Goal: Information Seeking & Learning: Learn about a topic

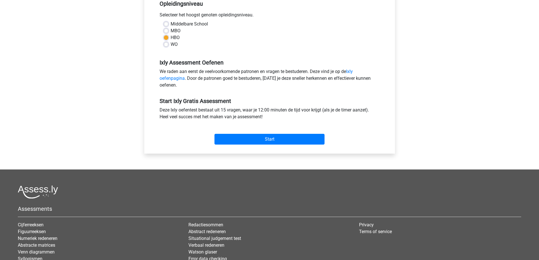
scroll to position [141, 0]
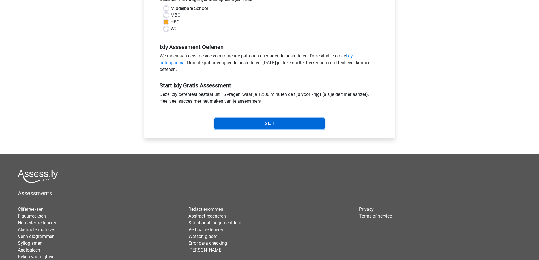
drag, startPoint x: 268, startPoint y: 124, endPoint x: 269, endPoint y: 127, distance: 2.9
click at [267, 125] on input "Start" at bounding box center [269, 123] width 110 height 11
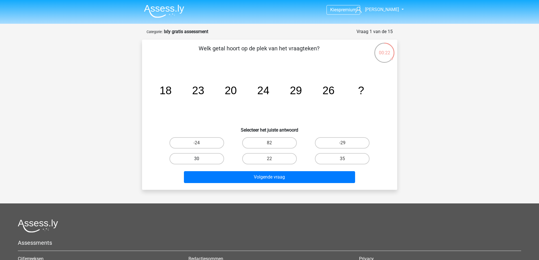
click at [198, 163] on label "30" at bounding box center [196, 158] width 55 height 11
click at [198, 162] on input "30" at bounding box center [199, 161] width 4 height 4
radio input "true"
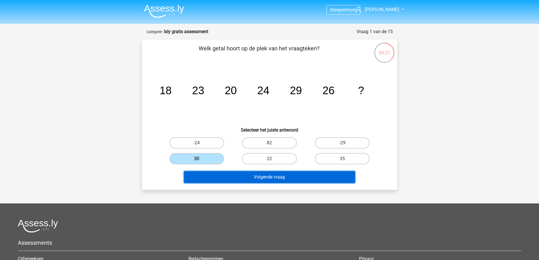
click at [258, 178] on button "Volgende vraag" at bounding box center [269, 177] width 171 height 12
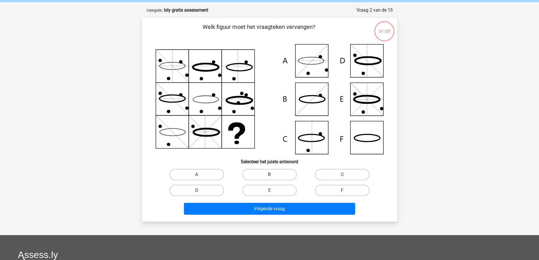
scroll to position [28, 0]
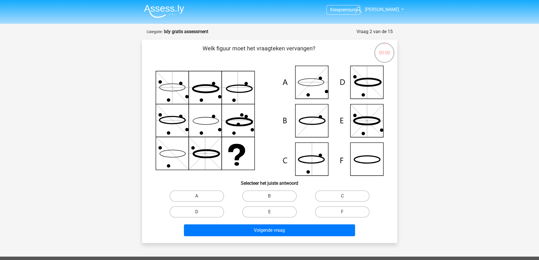
scroll to position [28, 0]
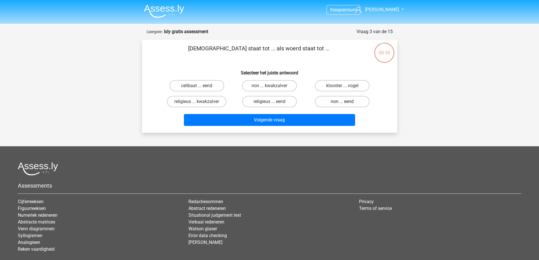
click at [343, 97] on label "non ... eend" at bounding box center [342, 101] width 55 height 11
click at [343, 102] on input "non ... eend" at bounding box center [344, 104] width 4 height 4
radio input "true"
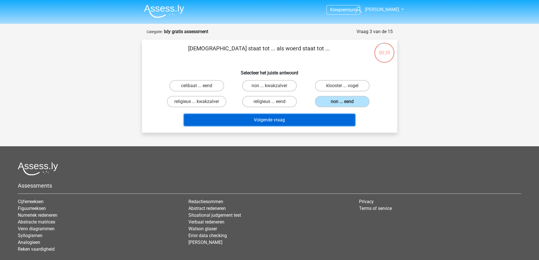
click at [320, 117] on button "Volgende vraag" at bounding box center [269, 120] width 171 height 12
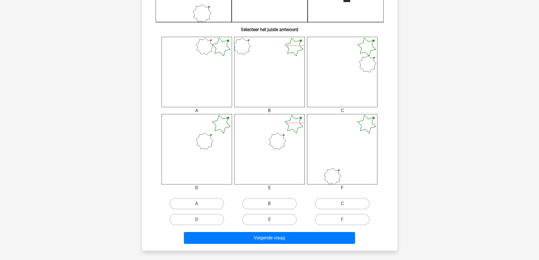
scroll to position [198, 0]
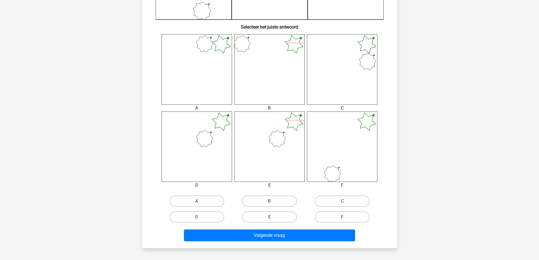
click at [281, 221] on label "E" at bounding box center [269, 216] width 55 height 11
click at [273, 221] on input "E" at bounding box center [271, 219] width 4 height 4
radio input "true"
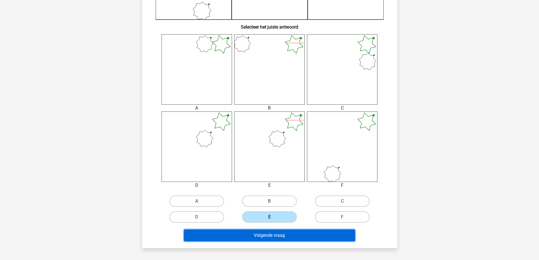
click at [284, 236] on button "Volgende vraag" at bounding box center [269, 235] width 171 height 12
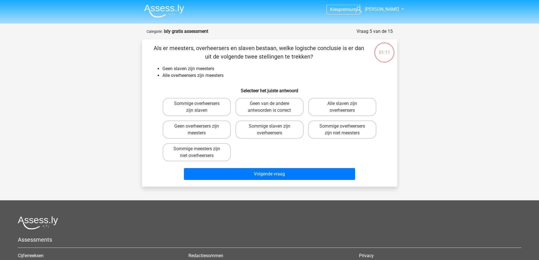
scroll to position [0, 0]
click at [289, 101] on label "Geen van de andere antwoorden is correct" at bounding box center [269, 107] width 68 height 18
click at [273, 104] on input "Geen van de andere antwoorden is correct" at bounding box center [271, 106] width 4 height 4
radio input "true"
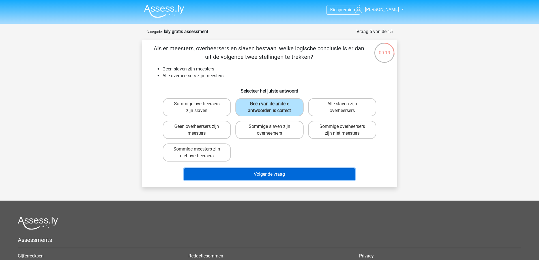
click at [289, 177] on button "Volgende vraag" at bounding box center [269, 174] width 171 height 12
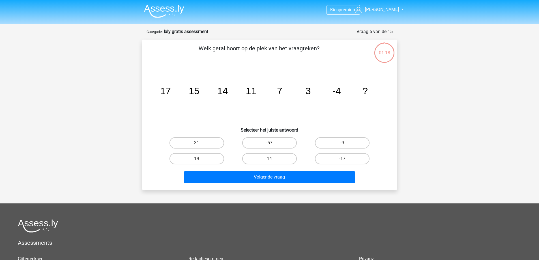
scroll to position [28, 0]
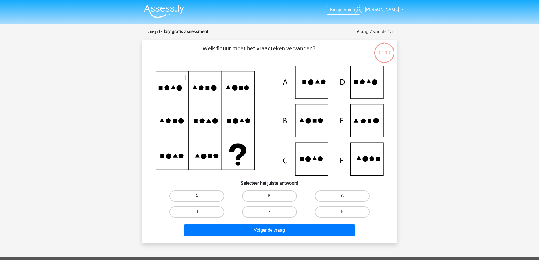
scroll to position [28, 0]
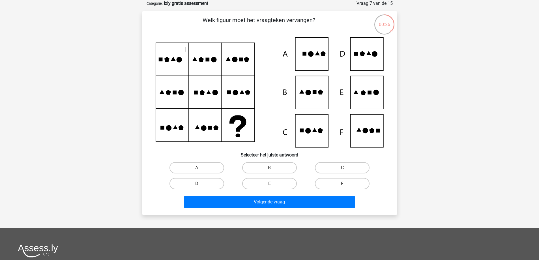
click at [367, 94] on icon at bounding box center [270, 92] width 228 height 110
drag, startPoint x: 278, startPoint y: 169, endPoint x: 278, endPoint y: 173, distance: 4.0
click at [278, 169] on label "B" at bounding box center [269, 167] width 55 height 11
click at [273, 169] on input "B" at bounding box center [271, 170] width 4 height 4
radio input "true"
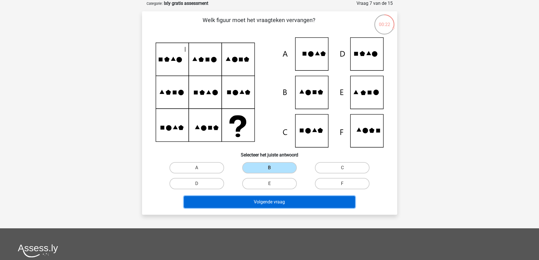
click at [294, 203] on button "Volgende vraag" at bounding box center [269, 202] width 171 height 12
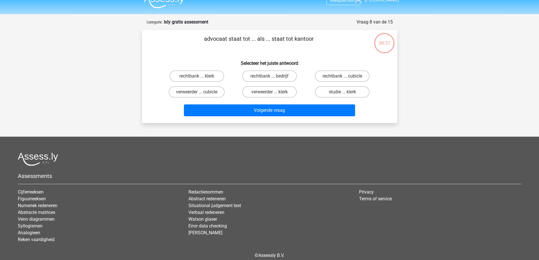
scroll to position [0, 0]
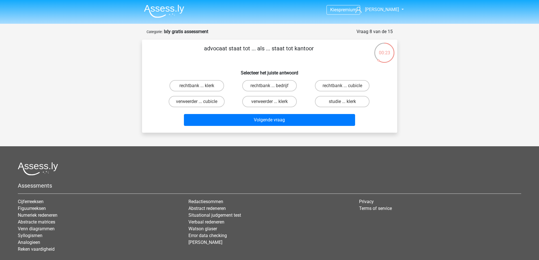
click at [205, 85] on label "rechtbank ... klerk" at bounding box center [196, 85] width 55 height 11
click at [200, 86] on input "rechtbank ... klerk" at bounding box center [199, 88] width 4 height 4
radio input "true"
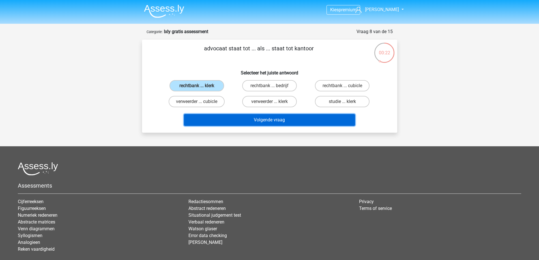
click at [253, 115] on button "Volgende vraag" at bounding box center [269, 120] width 171 height 12
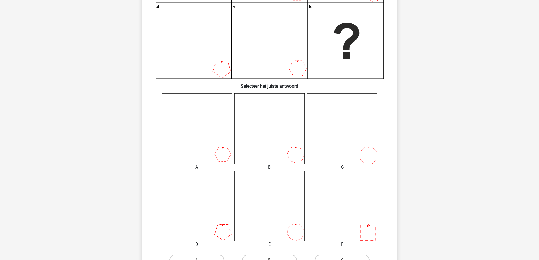
scroll to position [141, 0]
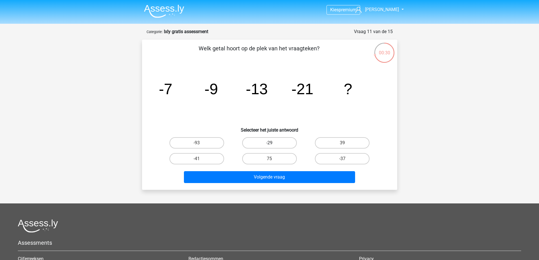
click at [256, 143] on label "-29" at bounding box center [269, 142] width 55 height 11
click at [269, 143] on input "-29" at bounding box center [271, 145] width 4 height 4
radio input "true"
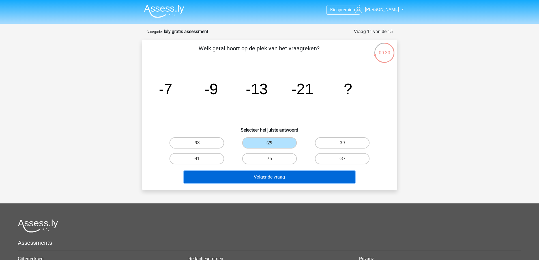
click at [286, 173] on button "Volgende vraag" at bounding box center [269, 177] width 171 height 12
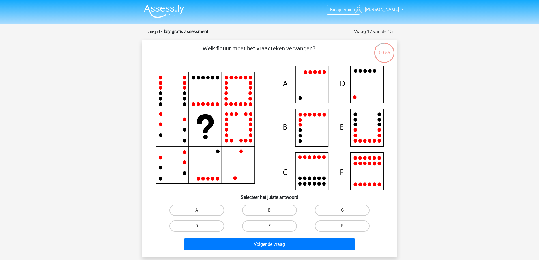
click at [199, 227] on input "D" at bounding box center [199, 228] width 4 height 4
radio input "true"
click at [275, 251] on div "Volgende vraag" at bounding box center [269, 246] width 218 height 14
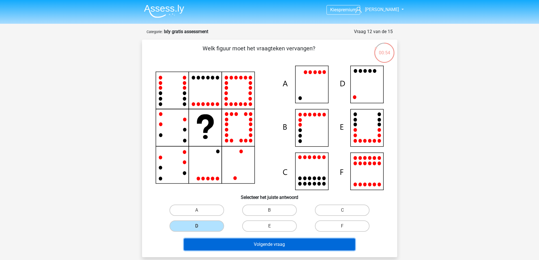
click at [276, 244] on button "Volgende vraag" at bounding box center [269, 245] width 171 height 12
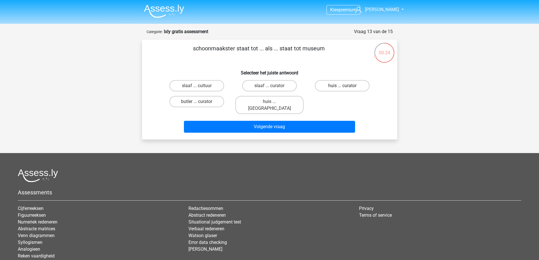
click at [347, 88] on label "huis ... curator" at bounding box center [342, 85] width 55 height 11
click at [346, 88] on input "huis ... curator" at bounding box center [344, 88] width 4 height 4
radio input "true"
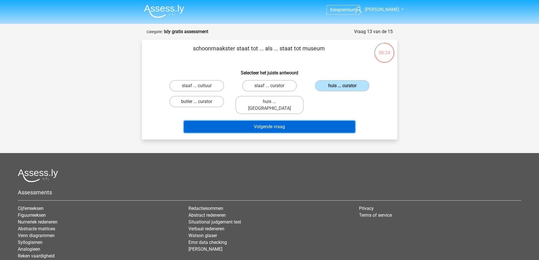
click at [304, 121] on button "Volgende vraag" at bounding box center [269, 127] width 171 height 12
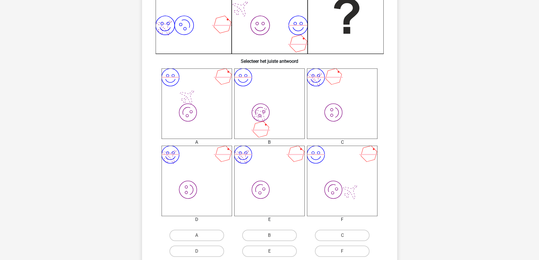
scroll to position [226, 0]
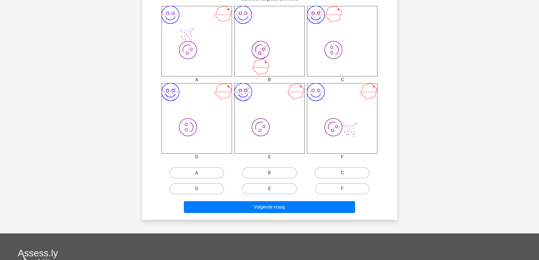
click at [284, 187] on label "E" at bounding box center [269, 188] width 55 height 11
click at [273, 189] on input "E" at bounding box center [271, 191] width 4 height 4
radio input "true"
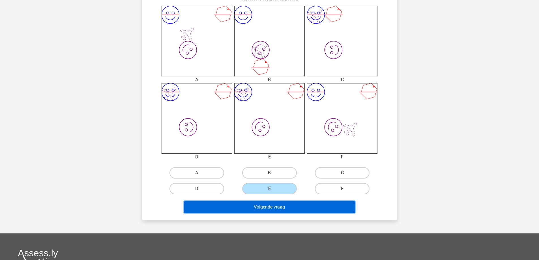
click at [292, 203] on button "Volgende vraag" at bounding box center [269, 207] width 171 height 12
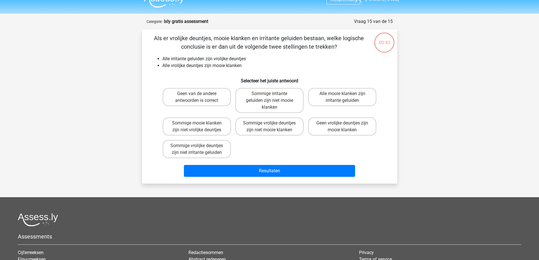
scroll to position [0, 0]
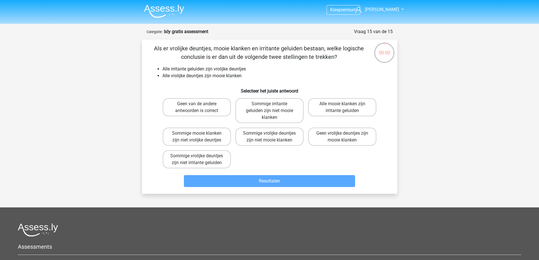
click at [207, 98] on div "Geen van de andere antwoorden is correct" at bounding box center [196, 110] width 73 height 29
click at [210, 102] on label "Geen van de andere antwoorden is correct" at bounding box center [197, 107] width 68 height 18
click at [200, 104] on input "Geen van de andere antwoorden is correct" at bounding box center [199, 106] width 4 height 4
radio input "true"
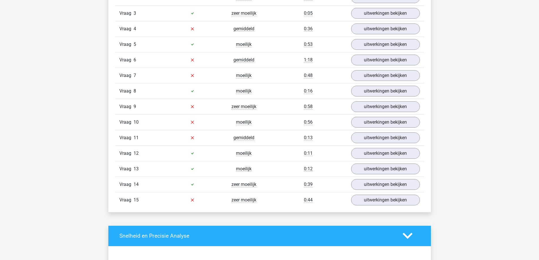
scroll to position [707, 0]
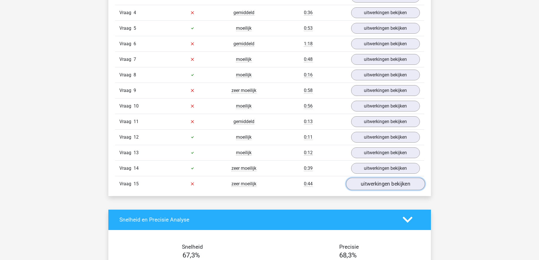
click at [407, 183] on link "uitwerkingen bekijken" at bounding box center [385, 184] width 79 height 12
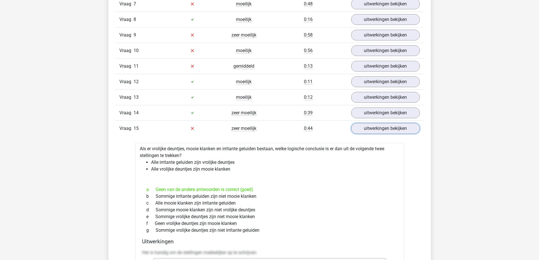
scroll to position [764, 0]
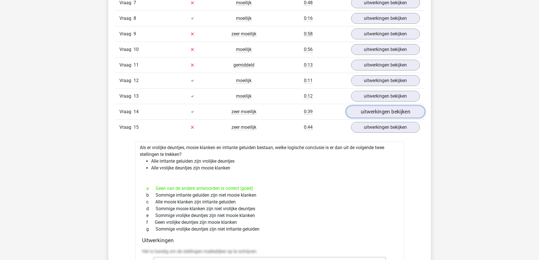
click at [387, 108] on link "uitwerkingen bekijken" at bounding box center [385, 112] width 79 height 12
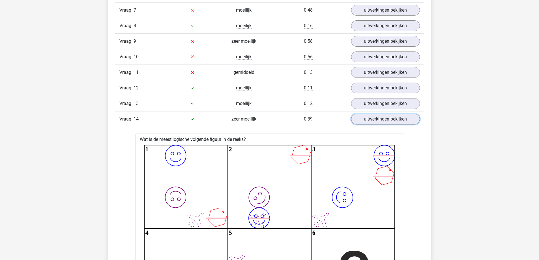
scroll to position [736, 0]
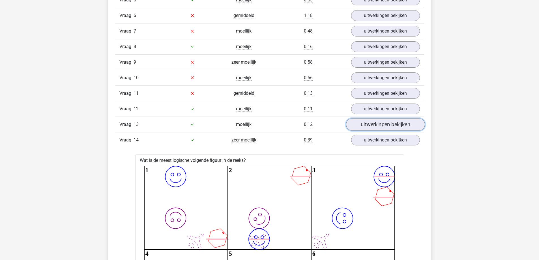
click at [403, 122] on link "uitwerkingen bekijken" at bounding box center [385, 124] width 79 height 12
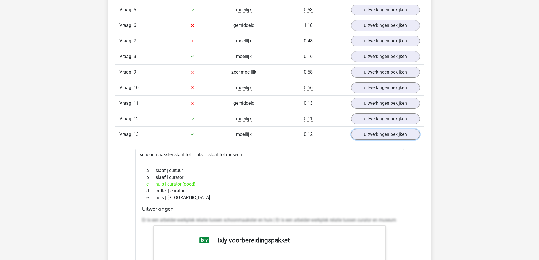
scroll to position [707, 0]
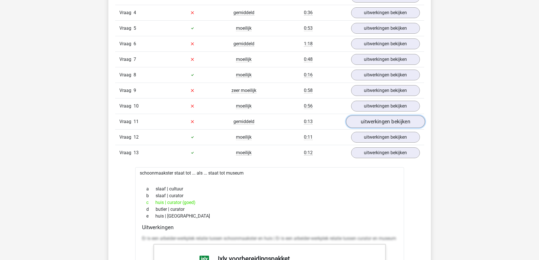
click at [409, 121] on link "uitwerkingen bekijken" at bounding box center [385, 121] width 79 height 12
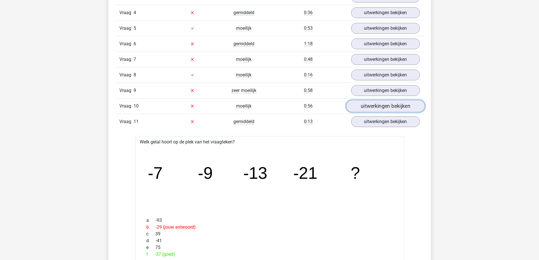
click at [402, 105] on link "uitwerkingen bekijken" at bounding box center [385, 106] width 79 height 12
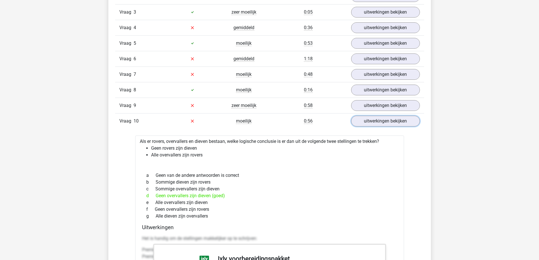
scroll to position [679, 0]
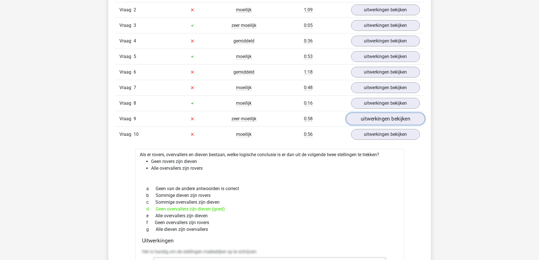
click at [404, 120] on link "uitwerkingen bekijken" at bounding box center [385, 119] width 79 height 12
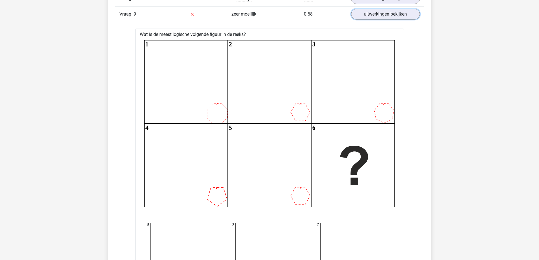
scroll to position [707, 0]
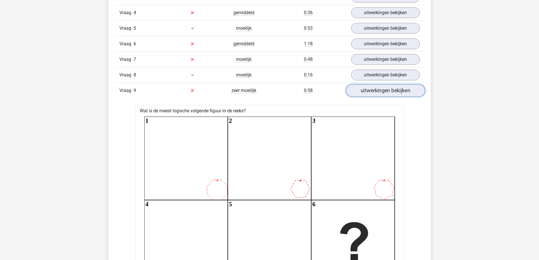
click at [397, 89] on link "uitwerkingen bekijken" at bounding box center [385, 90] width 79 height 12
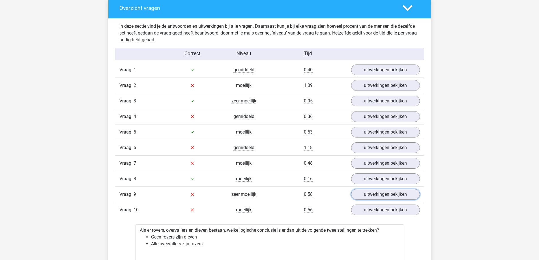
scroll to position [594, 0]
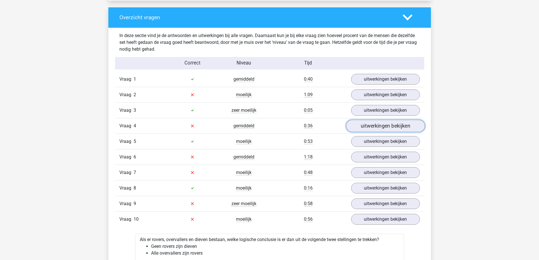
click at [398, 124] on link "uitwerkingen bekijken" at bounding box center [385, 126] width 79 height 12
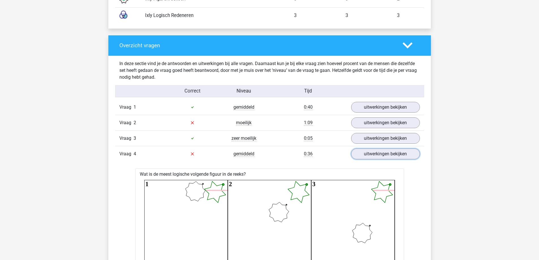
scroll to position [566, 0]
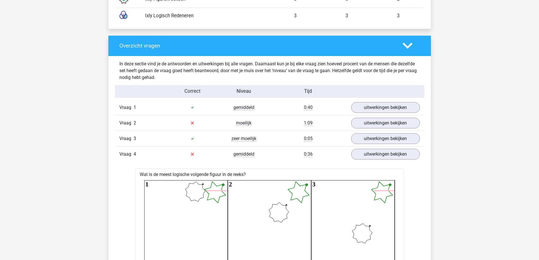
click at [411, 44] on icon at bounding box center [408, 46] width 10 height 10
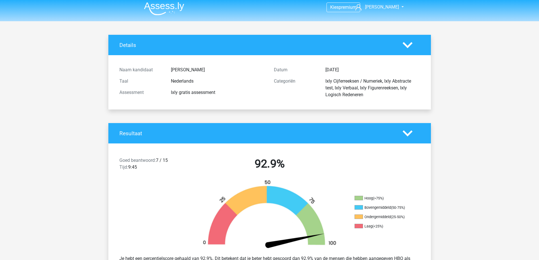
scroll to position [0, 0]
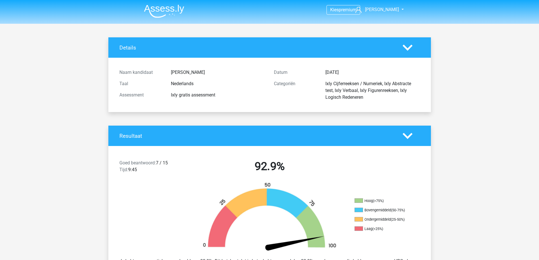
click at [411, 44] on icon at bounding box center [408, 48] width 10 height 10
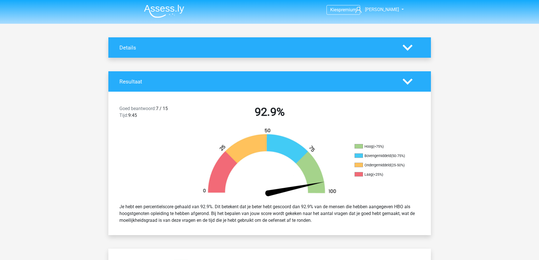
click at [162, 8] on img at bounding box center [164, 11] width 40 height 13
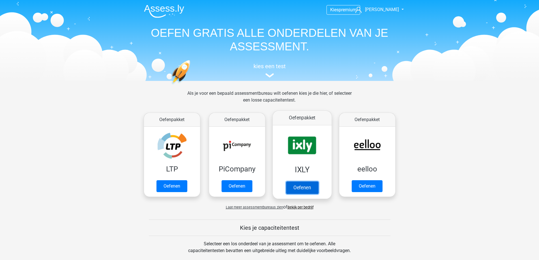
click at [303, 181] on link "Oefenen" at bounding box center [302, 187] width 32 height 12
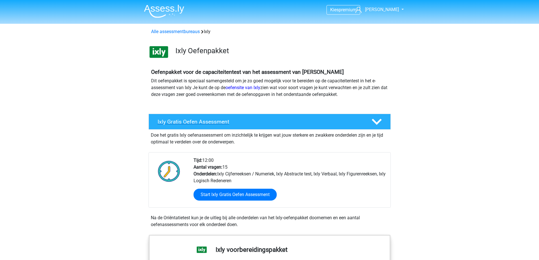
click at [378, 122] on polygon at bounding box center [377, 122] width 10 height 6
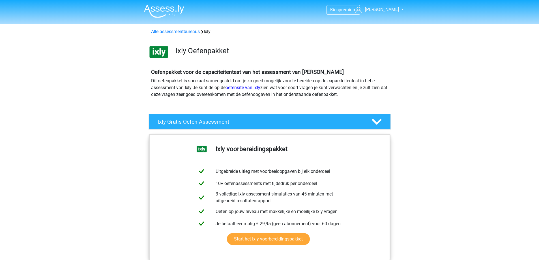
click at [378, 122] on polygon at bounding box center [377, 122] width 10 height 6
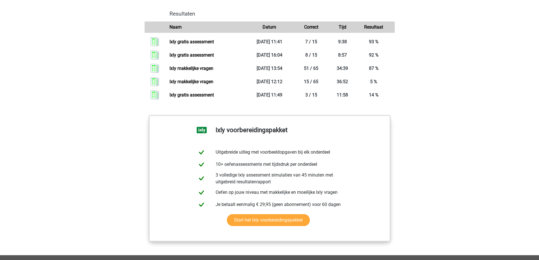
scroll to position [538, 0]
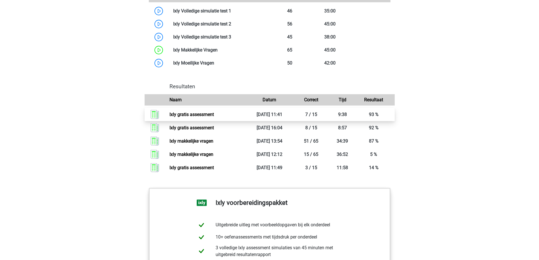
click at [198, 112] on link "Ixly gratis assessment" at bounding box center [191, 114] width 44 height 5
